Goal: Information Seeking & Learning: Learn about a topic

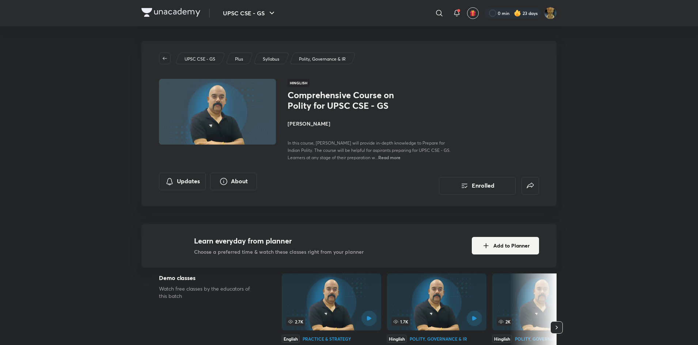
drag, startPoint x: 0, startPoint y: 0, endPoint x: 437, endPoint y: 15, distance: 437.6
click at [437, 15] on icon at bounding box center [439, 13] width 6 height 6
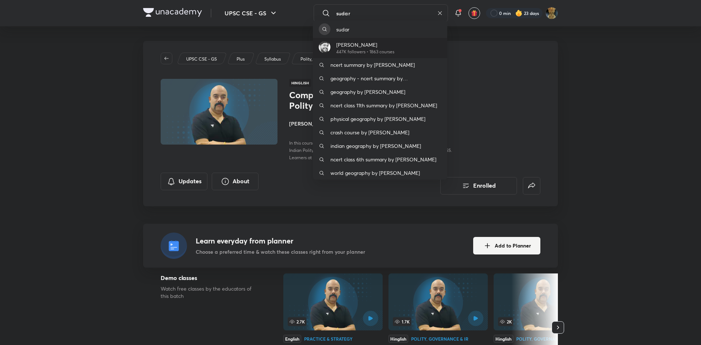
type input "sudar"
click at [379, 49] on p "447K followers • 1863 courses" at bounding box center [365, 52] width 58 height 7
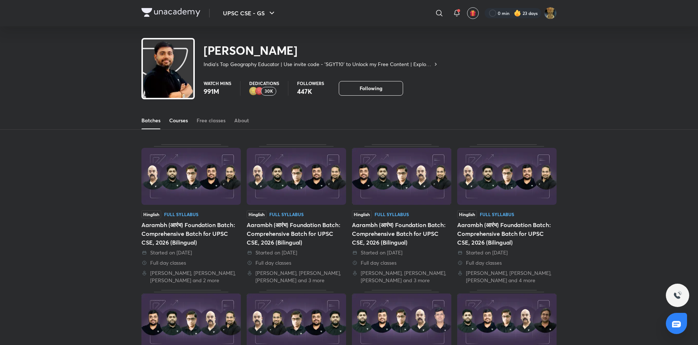
click at [183, 122] on div "Courses" at bounding box center [178, 120] width 19 height 7
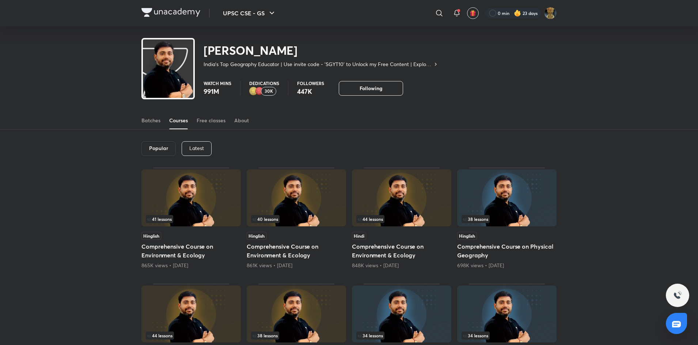
click at [194, 148] on p "Latest" at bounding box center [196, 148] width 15 height 6
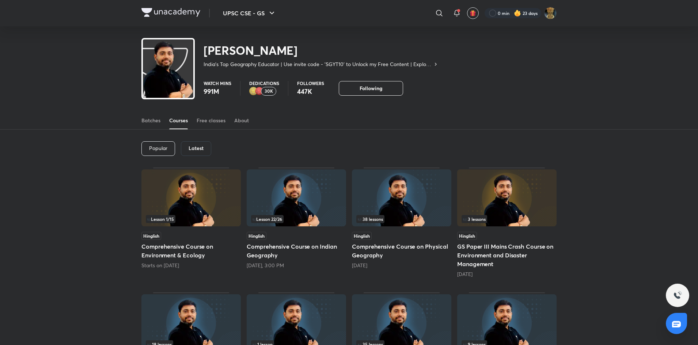
click at [440, 209] on img at bounding box center [401, 198] width 99 height 57
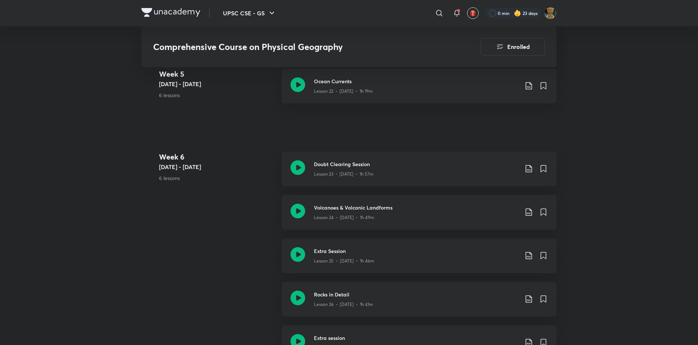
scroll to position [1520, 0]
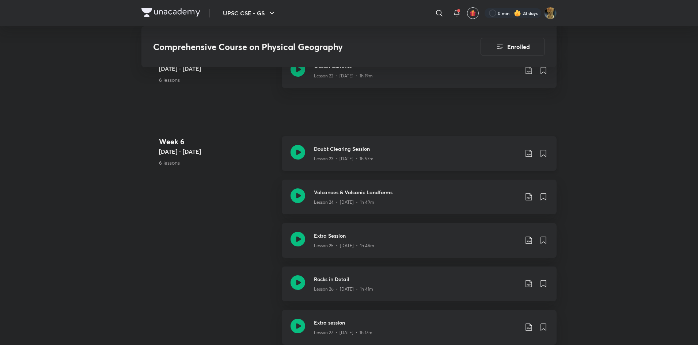
click at [389, 153] on div "Lesson 23 • Aug 11 • 1h 57m" at bounding box center [416, 157] width 205 height 9
